Goal: Information Seeking & Learning: Learn about a topic

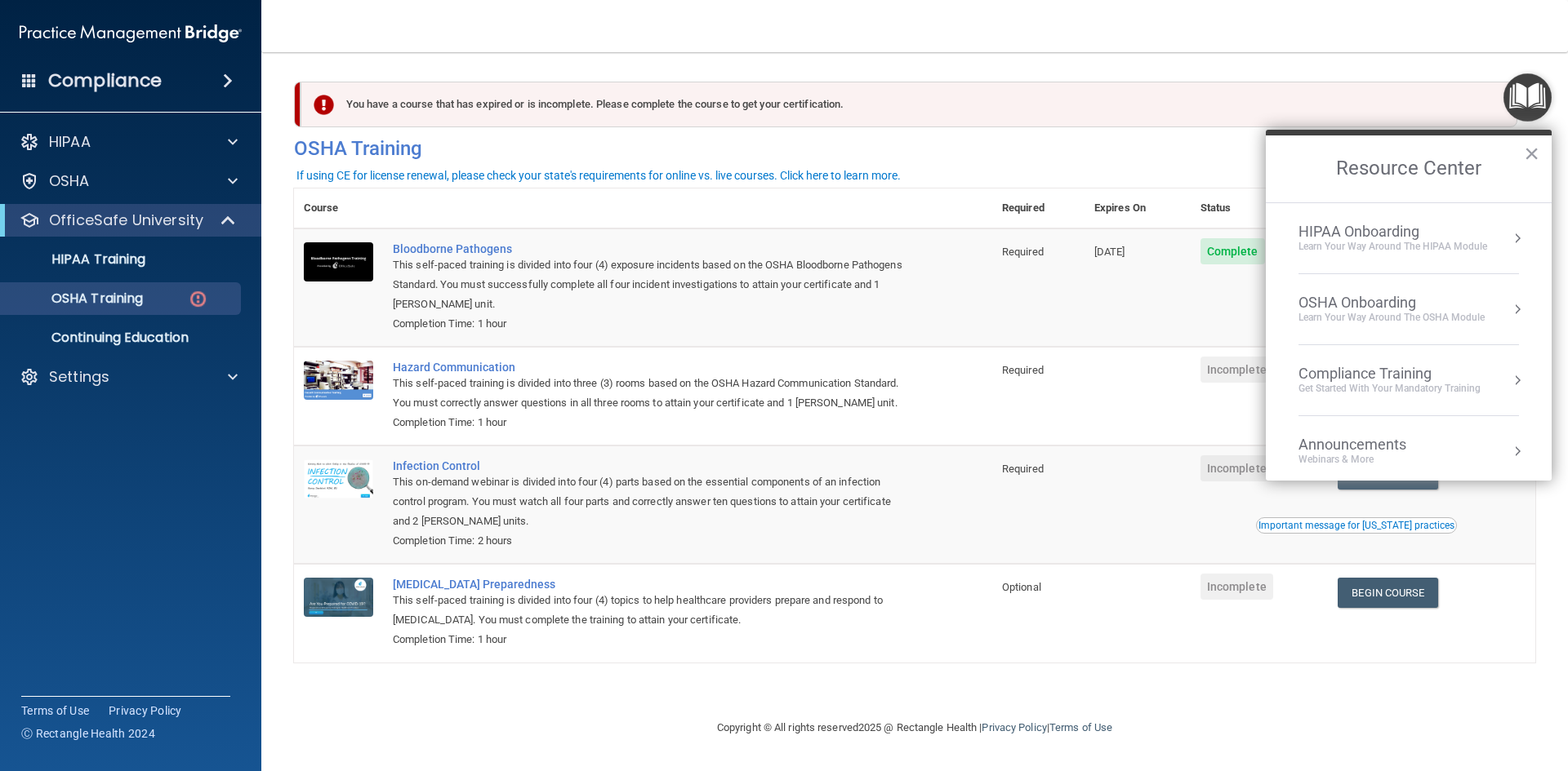
click at [1369, 303] on div "OSHA Onboarding" at bounding box center [1392, 302] width 187 height 18
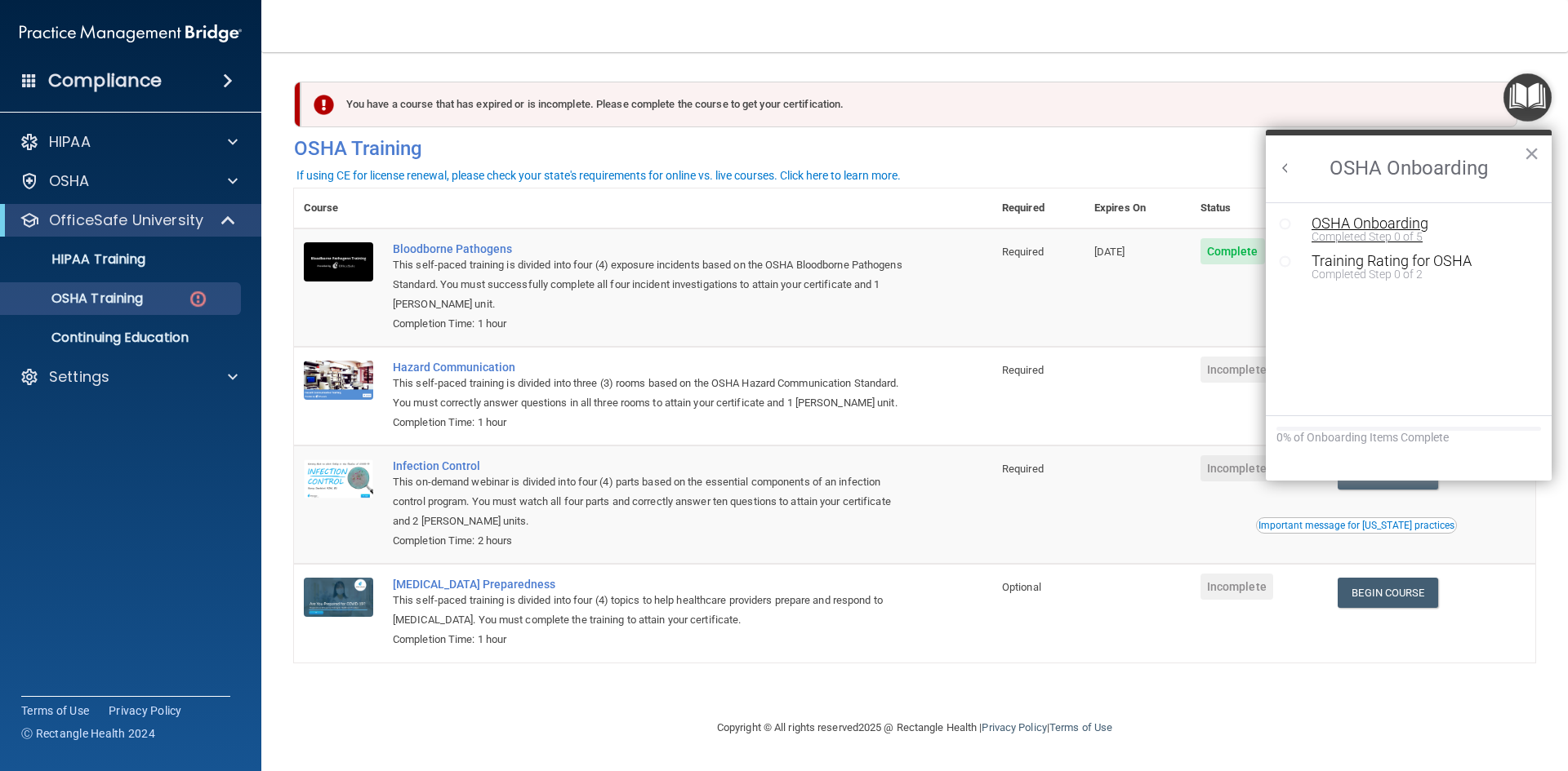
click at [1364, 235] on div "Completed Step 0 of 5" at bounding box center [1421, 237] width 219 height 11
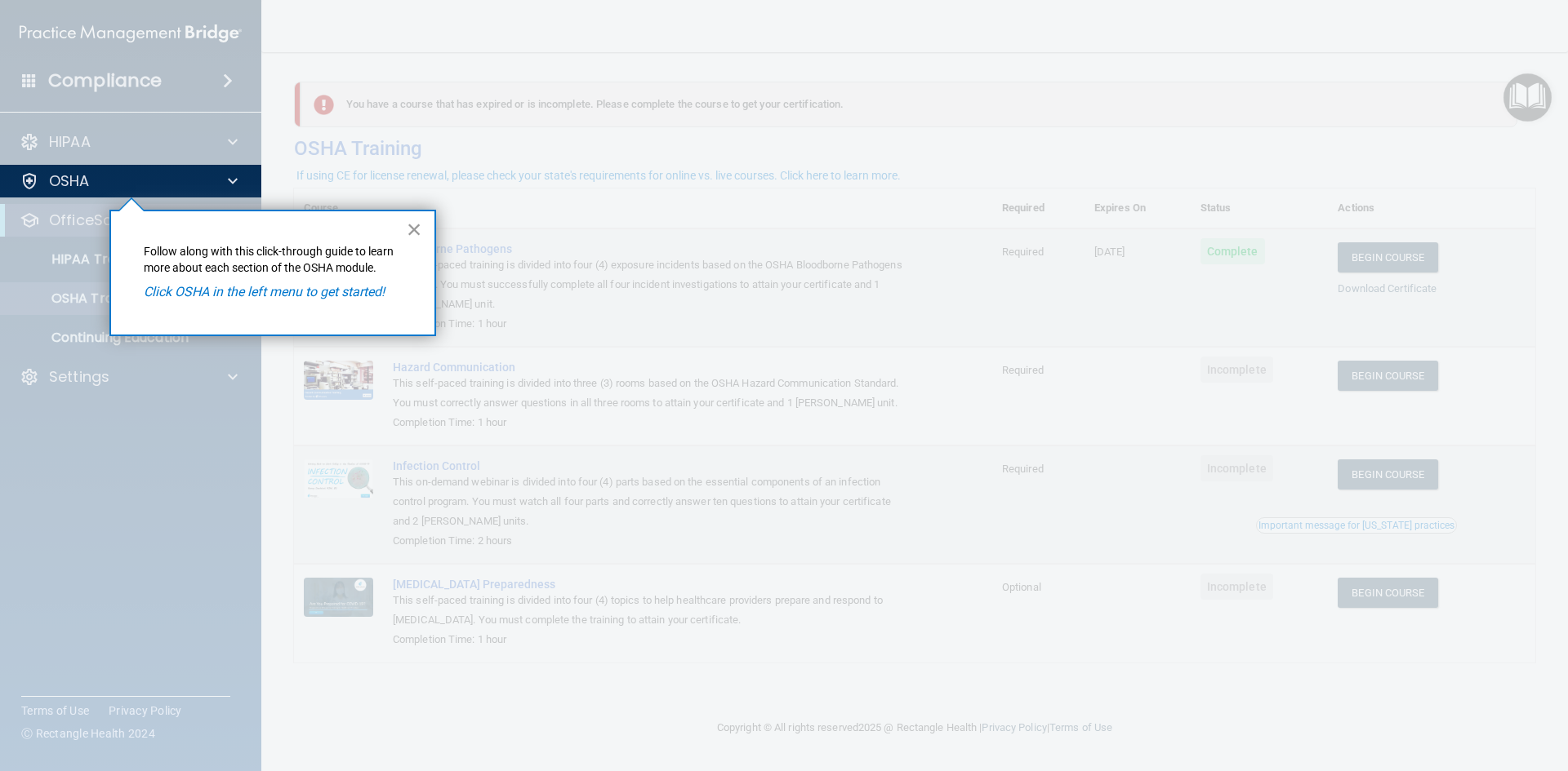
click at [410, 227] on button "×" at bounding box center [414, 229] width 16 height 26
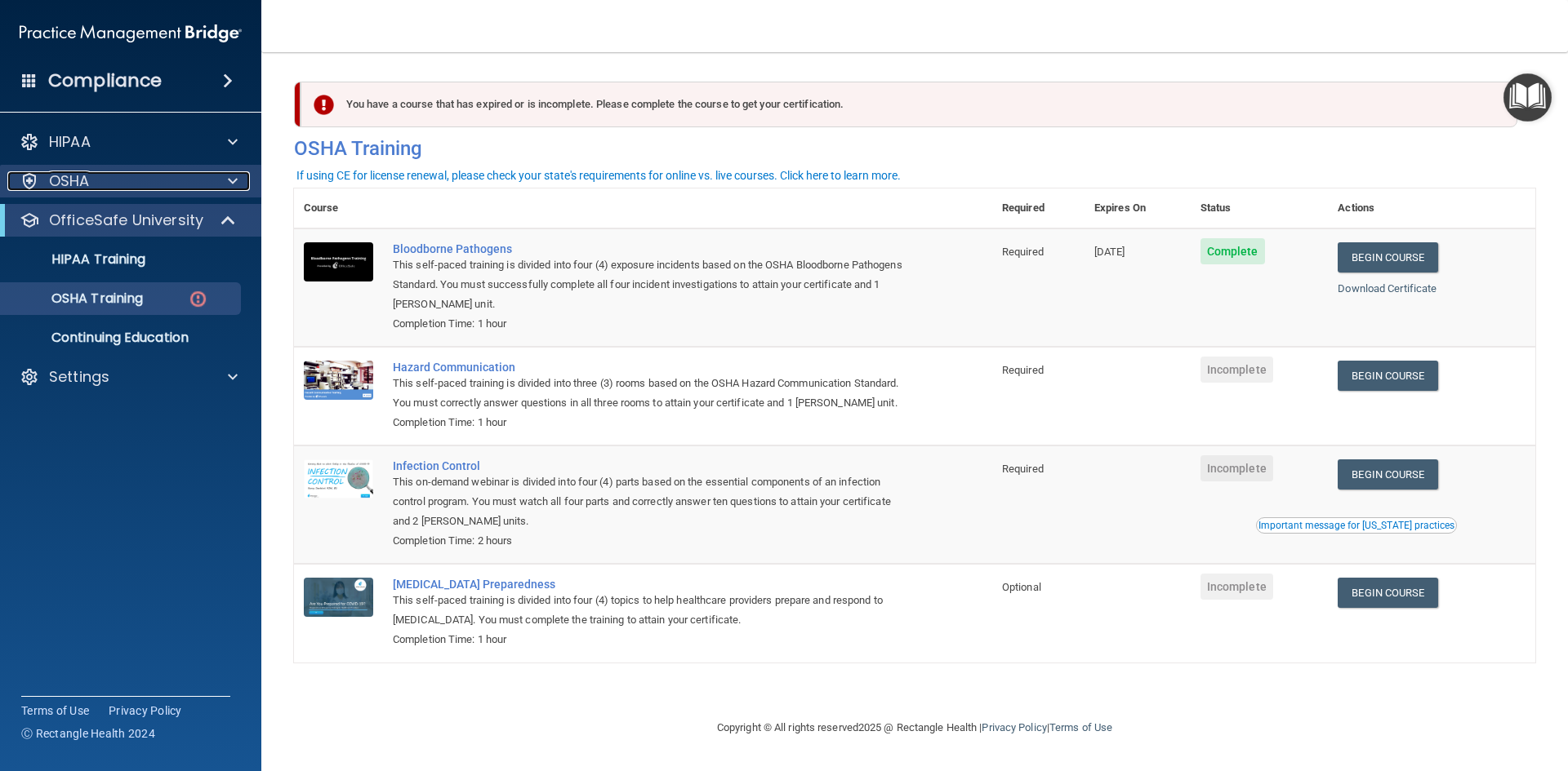
click at [131, 185] on div "OSHA" at bounding box center [109, 181] width 202 height 19
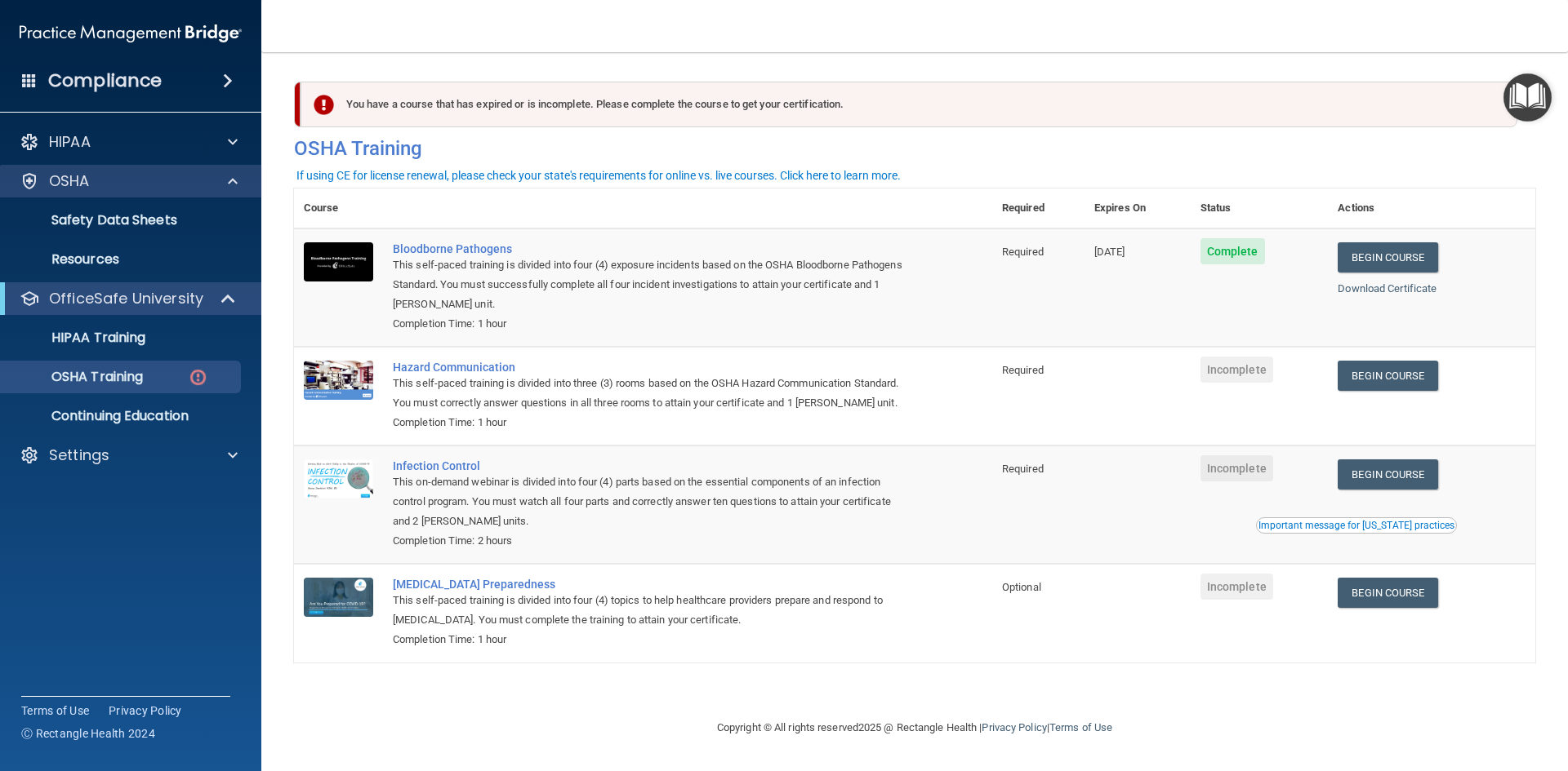
click at [107, 192] on div "OSHA" at bounding box center [131, 181] width 262 height 32
click at [133, 295] on p "OfficeSafe University" at bounding box center [126, 298] width 154 height 19
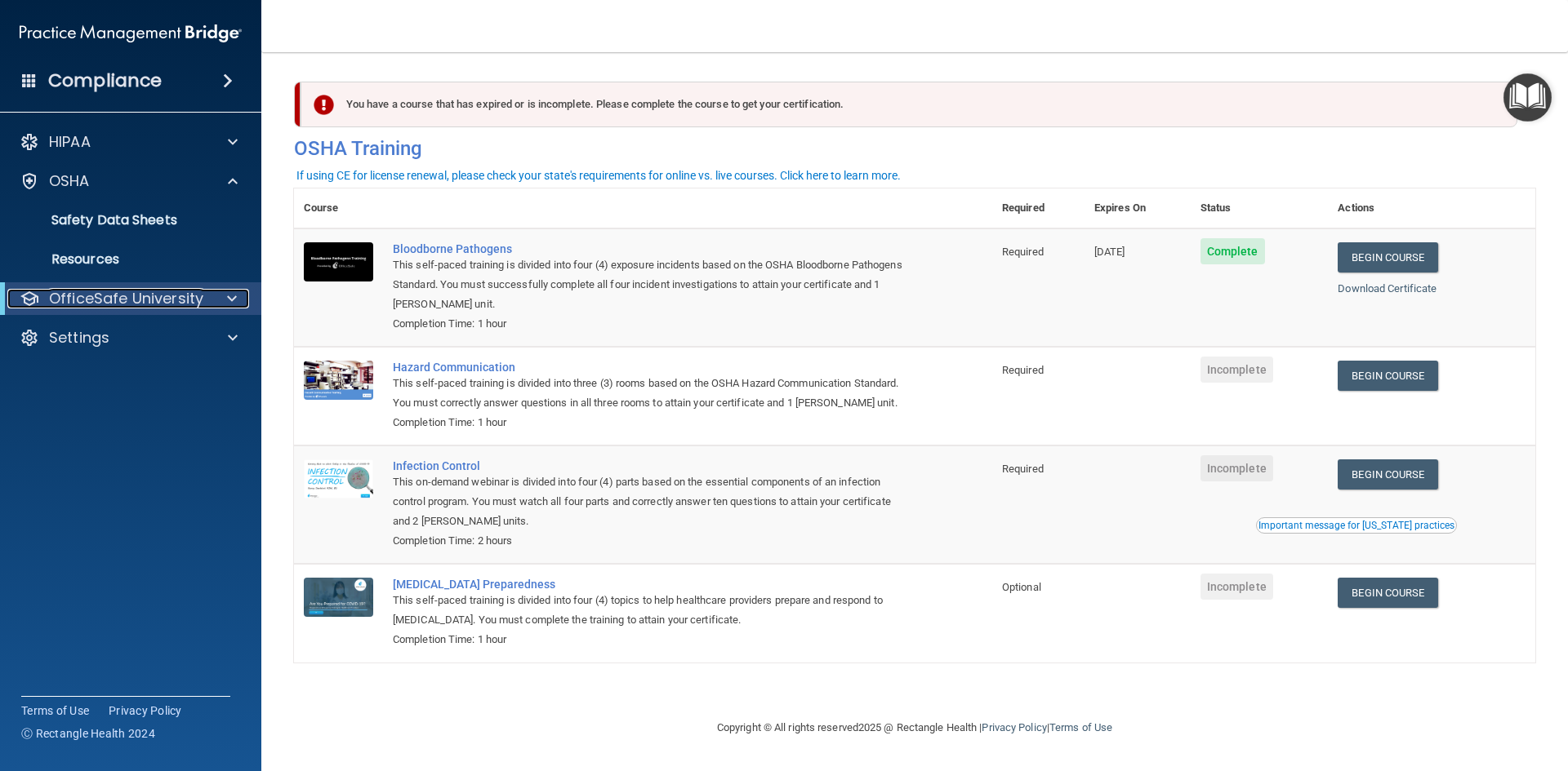
click at [133, 295] on p "OfficeSafe University" at bounding box center [126, 298] width 154 height 19
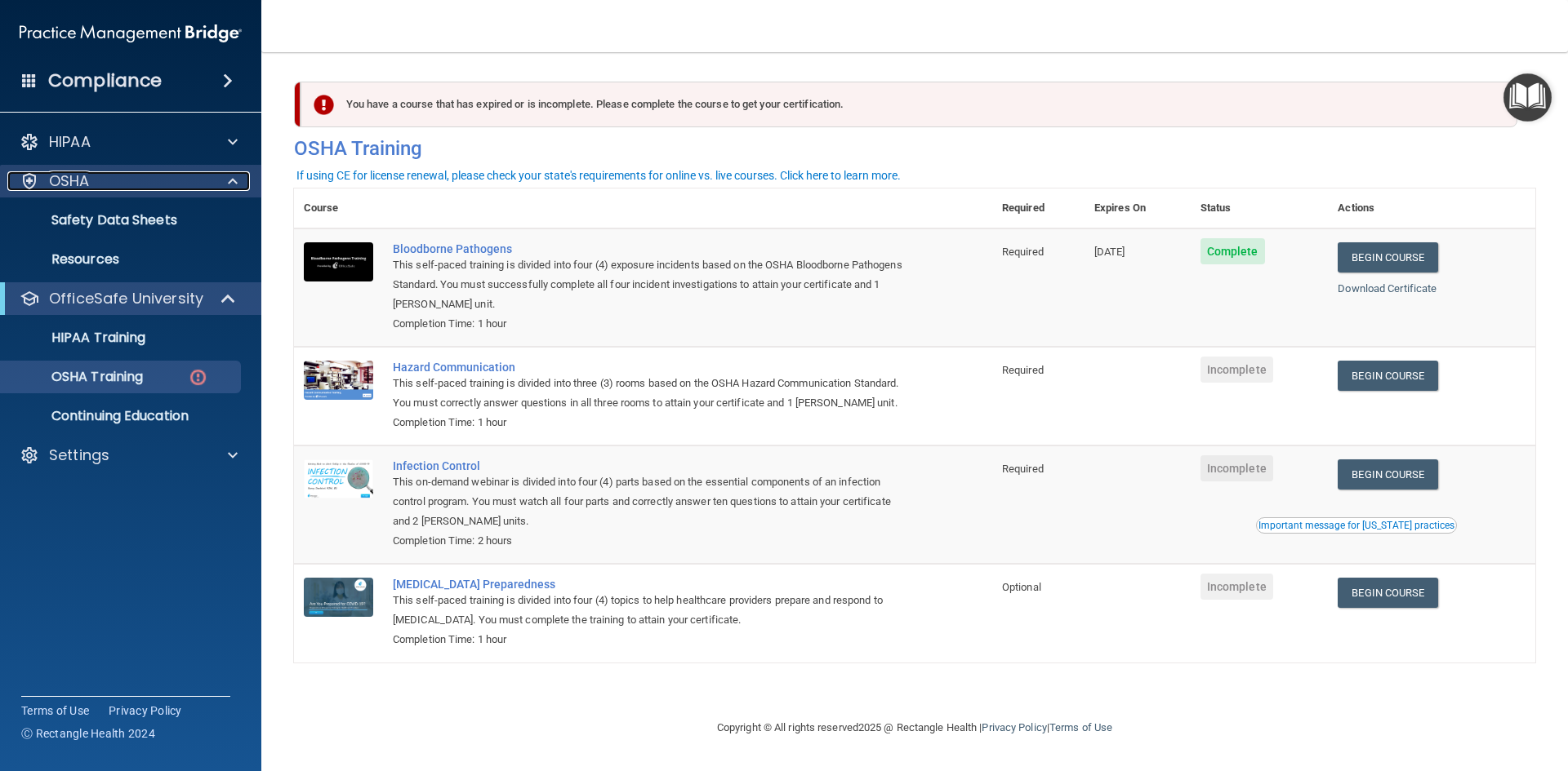
click at [110, 181] on div "OSHA" at bounding box center [109, 181] width 202 height 19
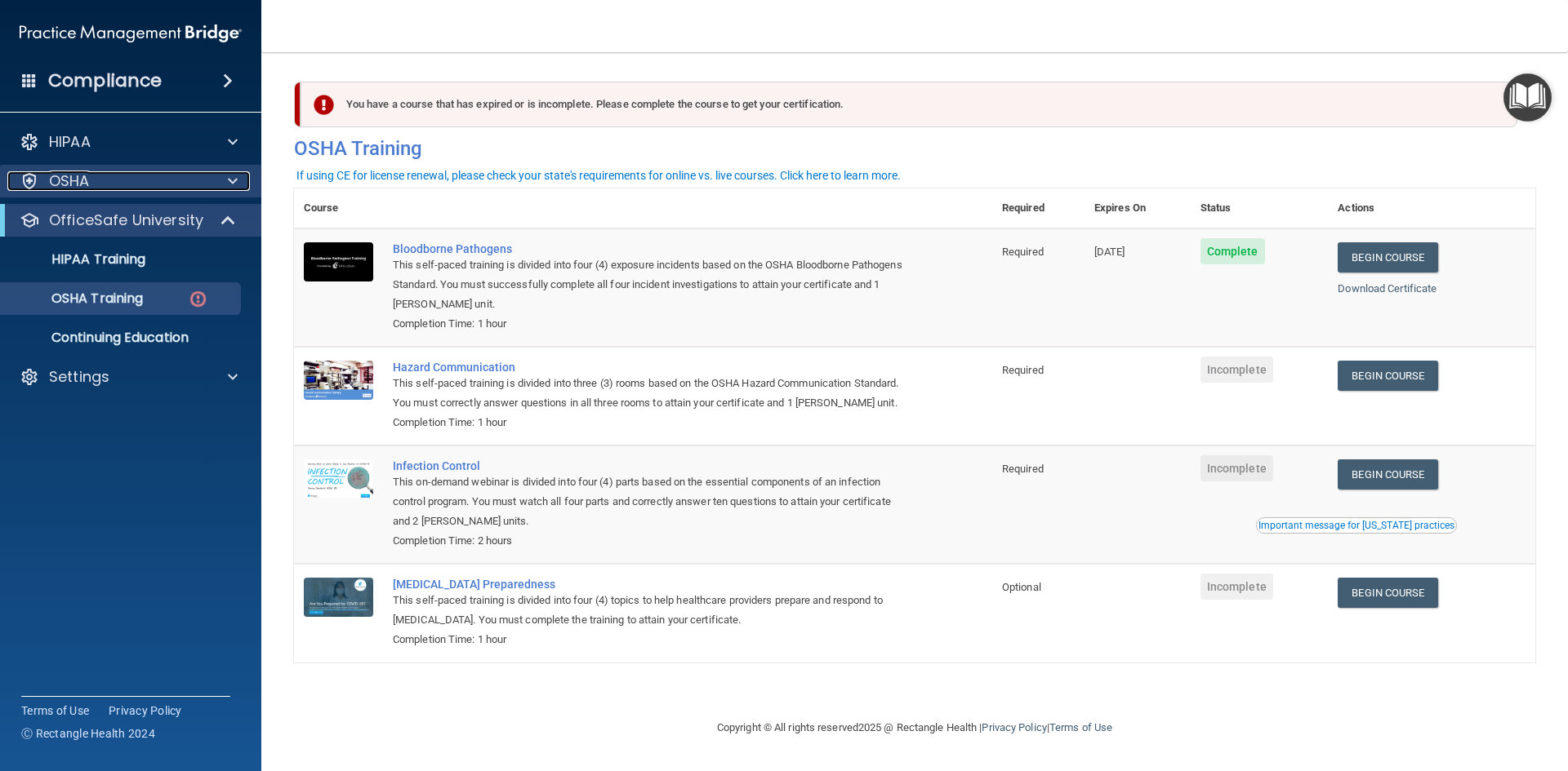
click at [110, 181] on div "OSHA" at bounding box center [109, 181] width 202 height 19
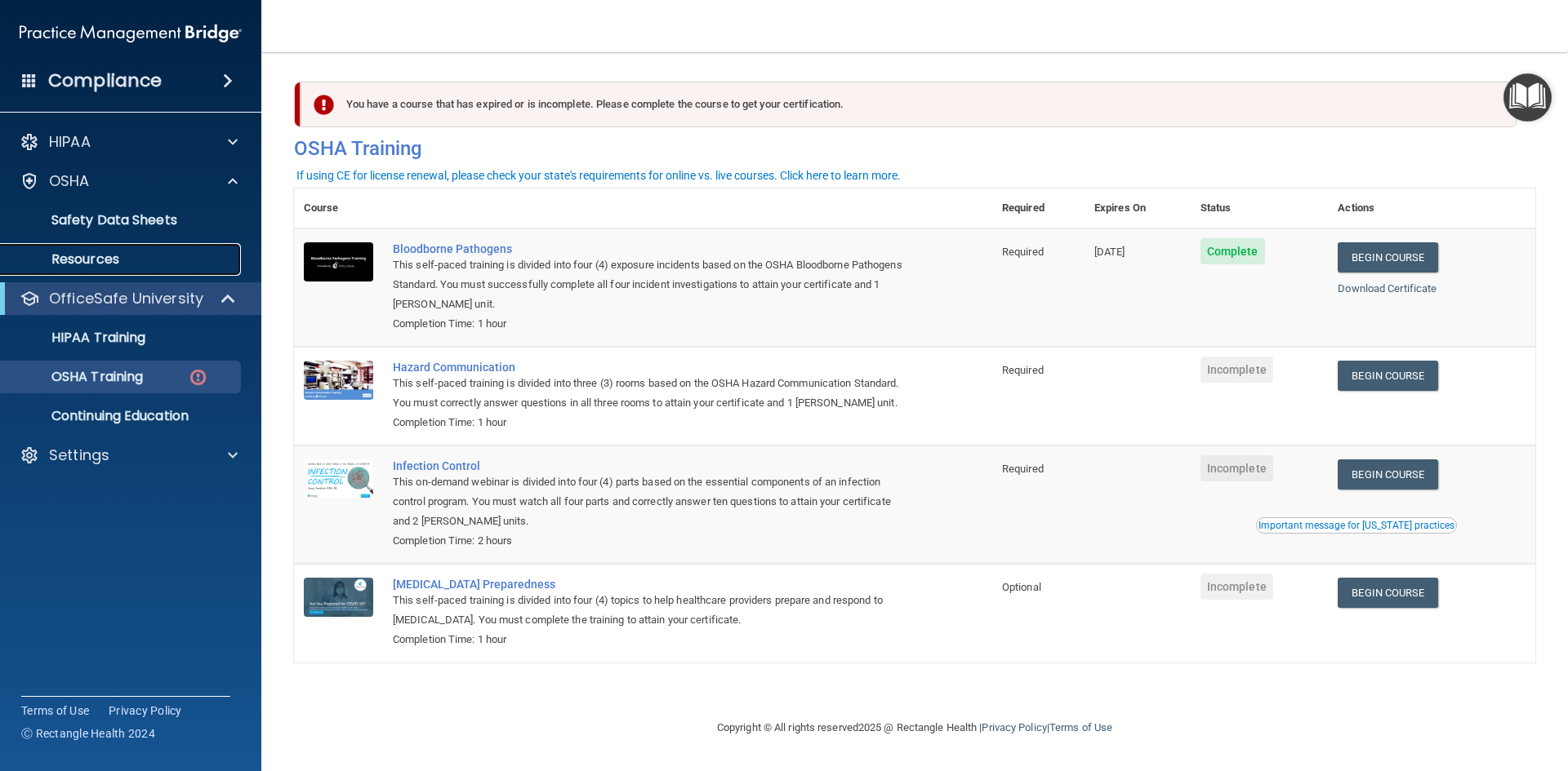
click at [105, 266] on p "Resources" at bounding box center [122, 260] width 223 height 17
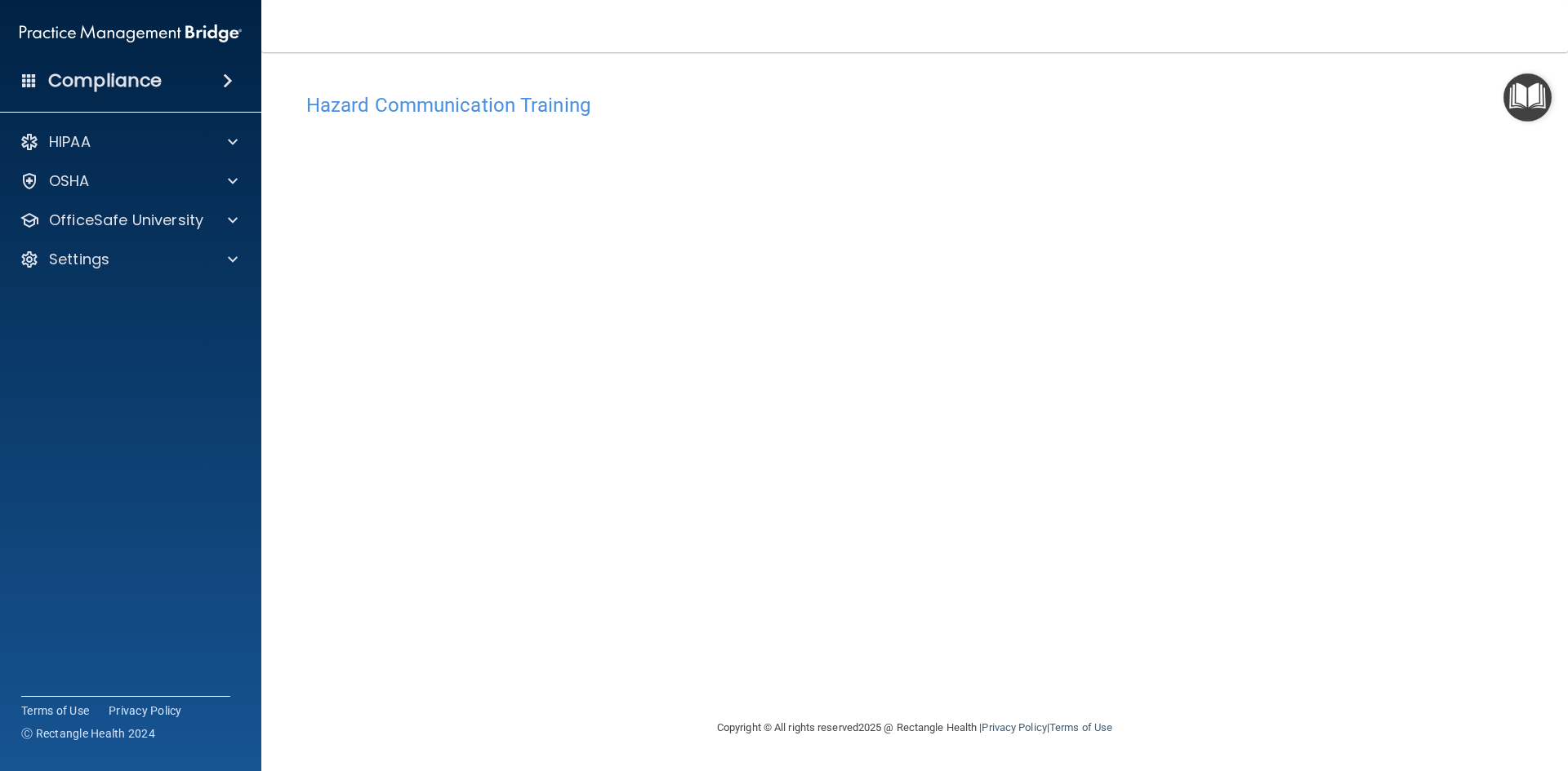
click at [415, 98] on h4 "Hazard Communication Training" at bounding box center [914, 105] width 1217 height 21
click at [1530, 94] on img "Open Resource Center" at bounding box center [1528, 97] width 48 height 48
click at [159, 234] on div "OfficeSafe University" at bounding box center [131, 220] width 262 height 32
click at [231, 213] on span at bounding box center [232, 220] width 10 height 19
click at [150, 295] on div "OSHA Training" at bounding box center [122, 299] width 223 height 17
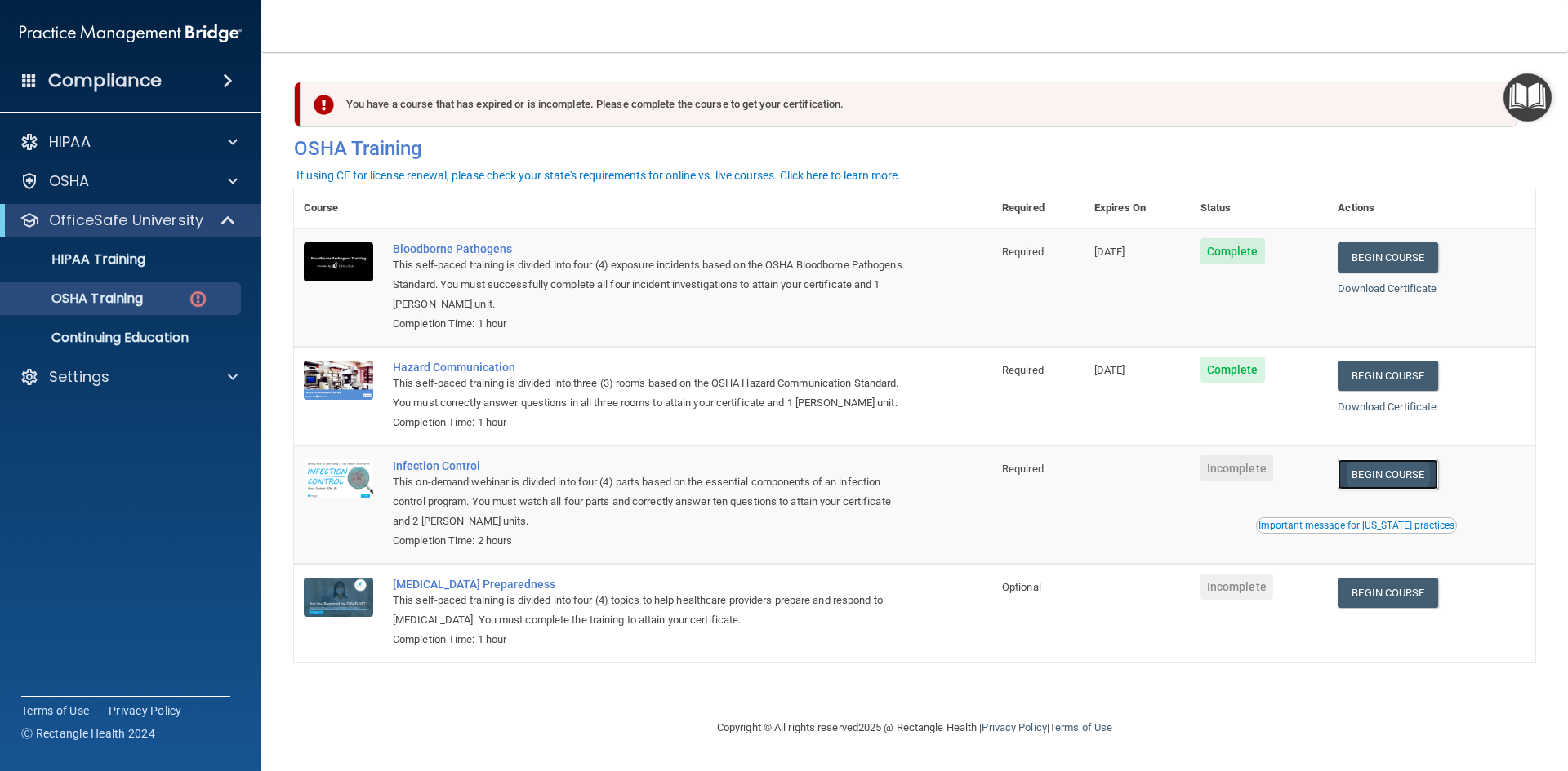
click at [1416, 479] on link "Begin Course" at bounding box center [1387, 474] width 99 height 31
